Goal: Transaction & Acquisition: Download file/media

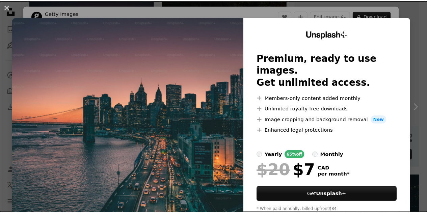
scroll to position [68, 0]
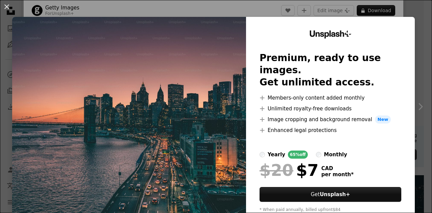
click at [33, 18] on img at bounding box center [129, 124] width 234 height 215
click at [9, 8] on button "An X shape" at bounding box center [7, 7] width 8 height 8
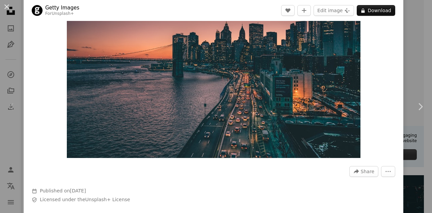
click at [9, 8] on button "An X shape" at bounding box center [7, 7] width 8 height 8
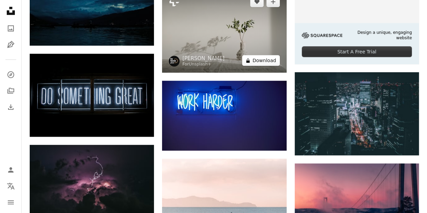
scroll to position [338, 0]
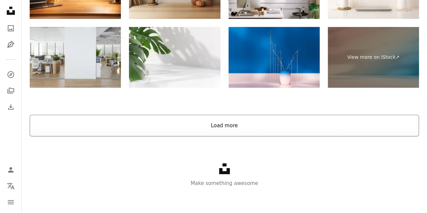
click at [210, 120] on button "Load more" at bounding box center [224, 126] width 389 height 22
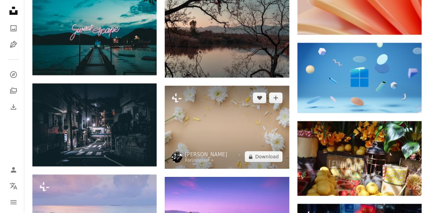
scroll to position [3665, 0]
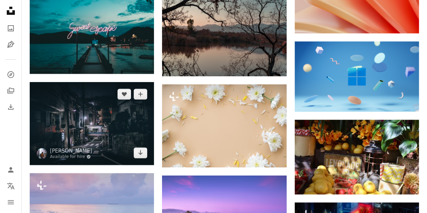
click at [103, 109] on img at bounding box center [92, 123] width 124 height 83
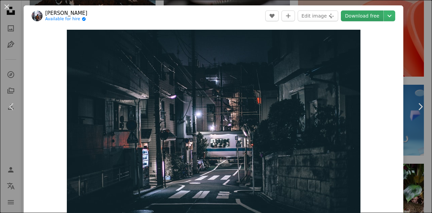
click at [350, 18] on link "Download free" at bounding box center [362, 15] width 43 height 11
